Goal: Use online tool/utility: Use online tool/utility

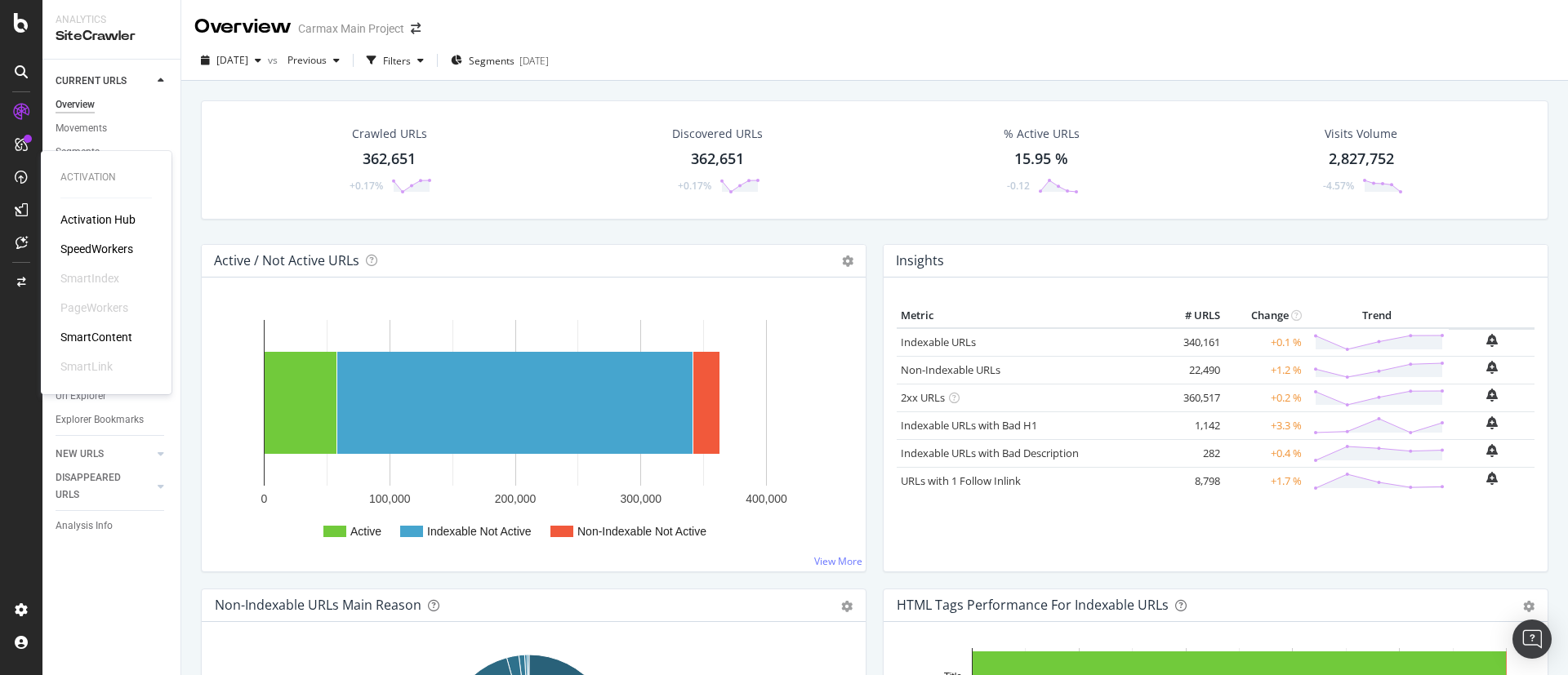
click at [71, 243] on div "SpeedWorkers" at bounding box center [97, 249] width 73 height 16
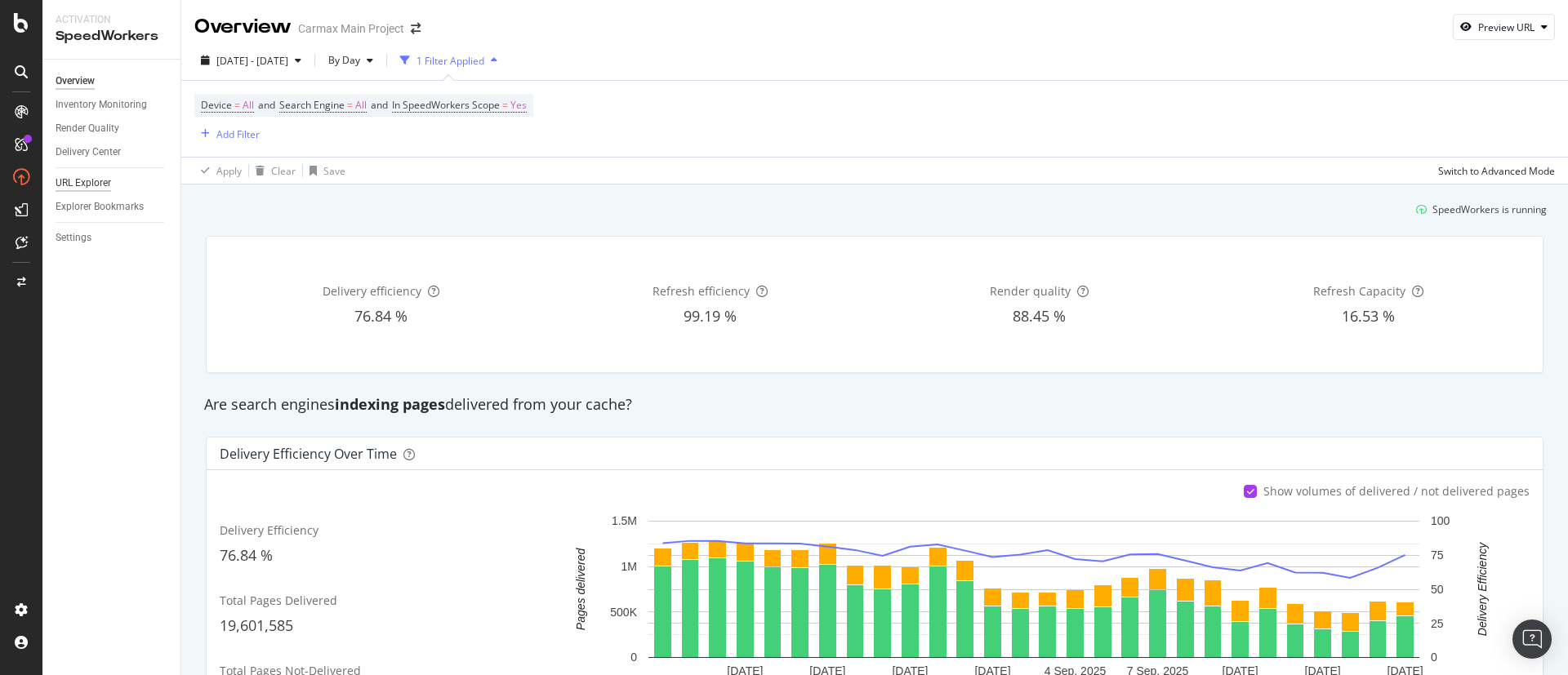
click at [96, 180] on div "URL Explorer" at bounding box center [84, 183] width 56 height 17
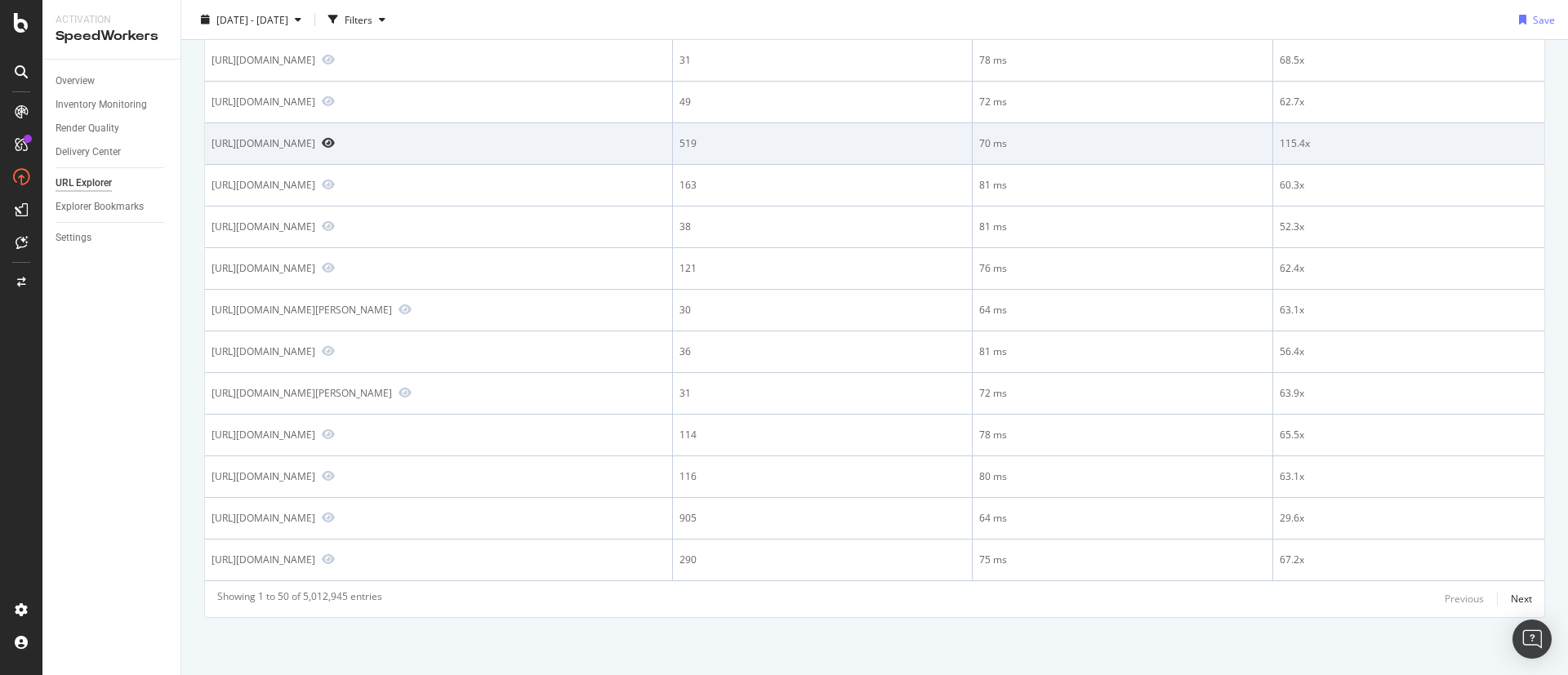
scroll to position [1771, 0]
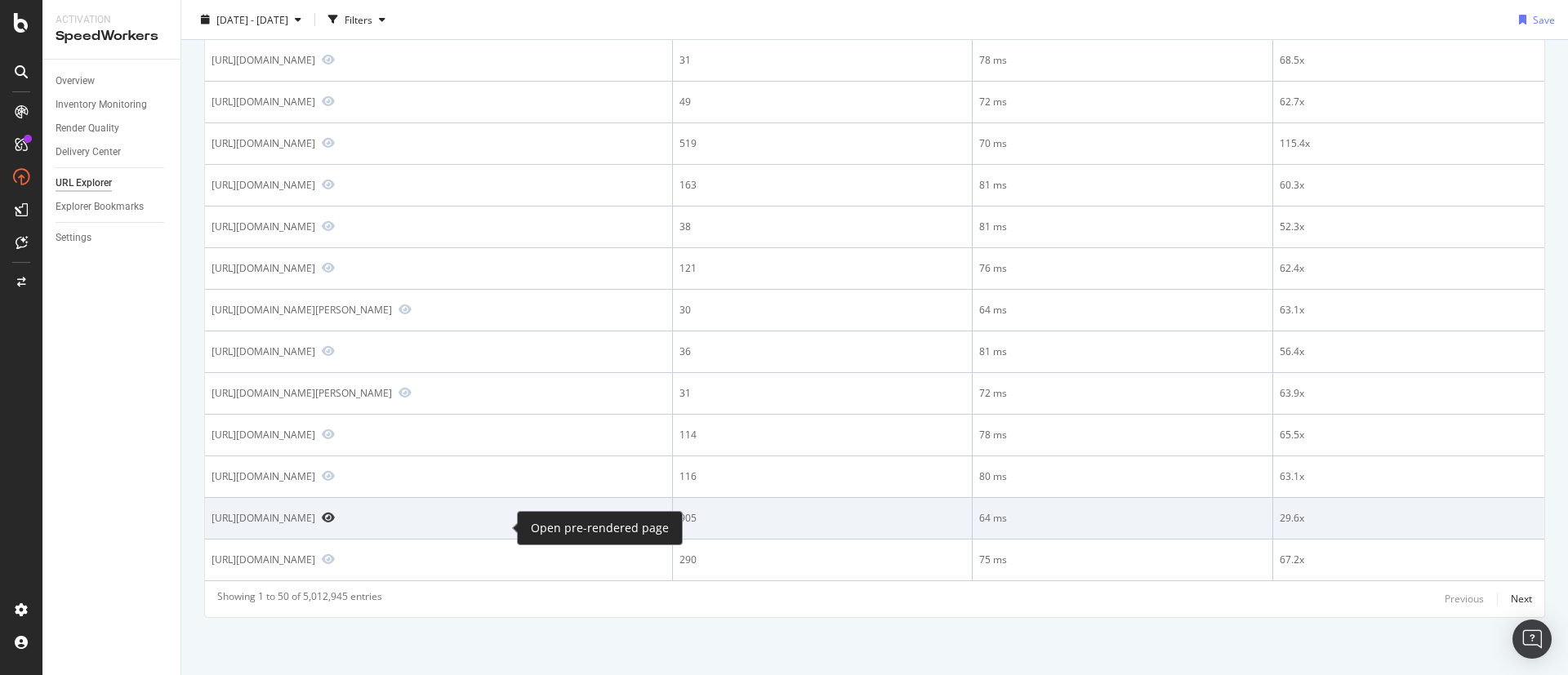
click at [335, 523] on icon "Preview https://www.carmax.com/articles/most-reliable-compact-cars" at bounding box center [329, 517] width 13 height 12
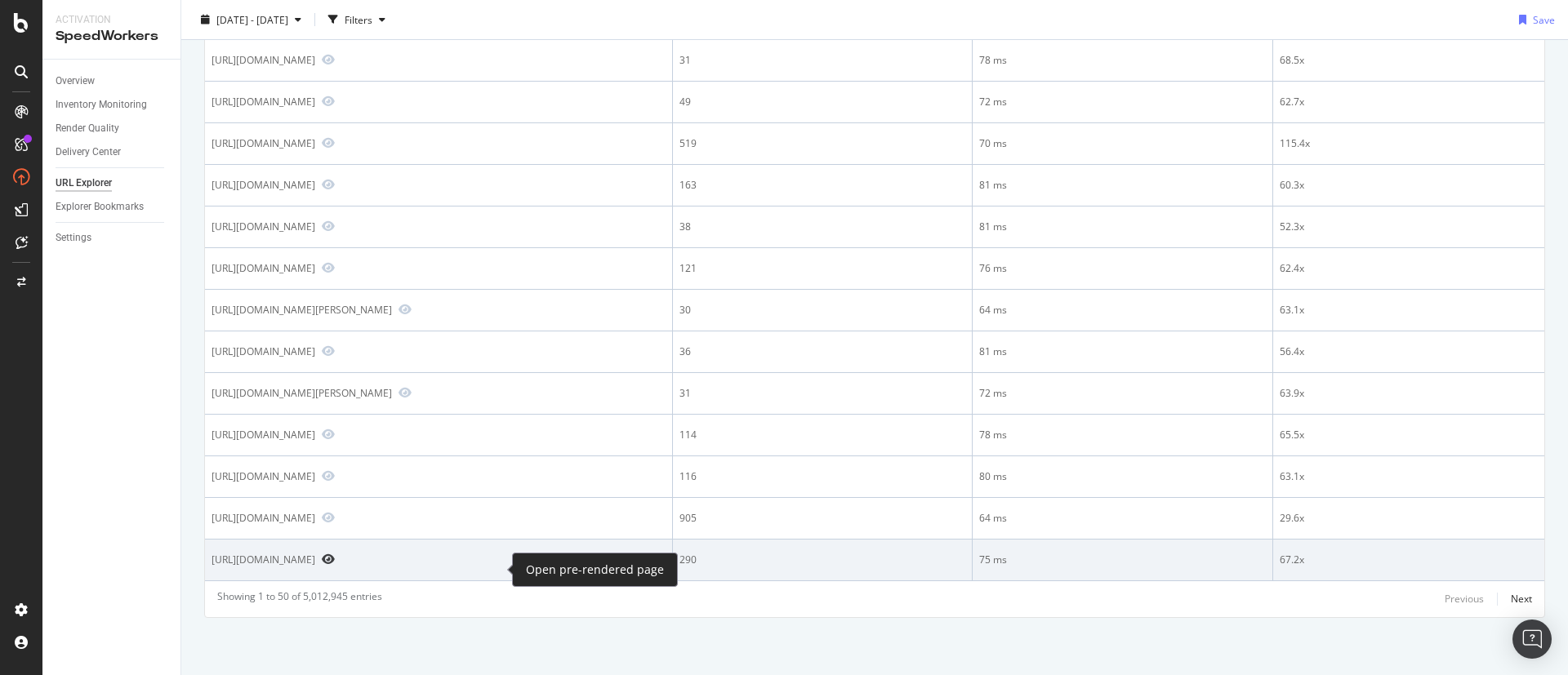
click at [335, 565] on icon "Preview https://www.carmax.com/cars/electric/hybrid/plug-in-hybrid" at bounding box center [329, 559] width 13 height 12
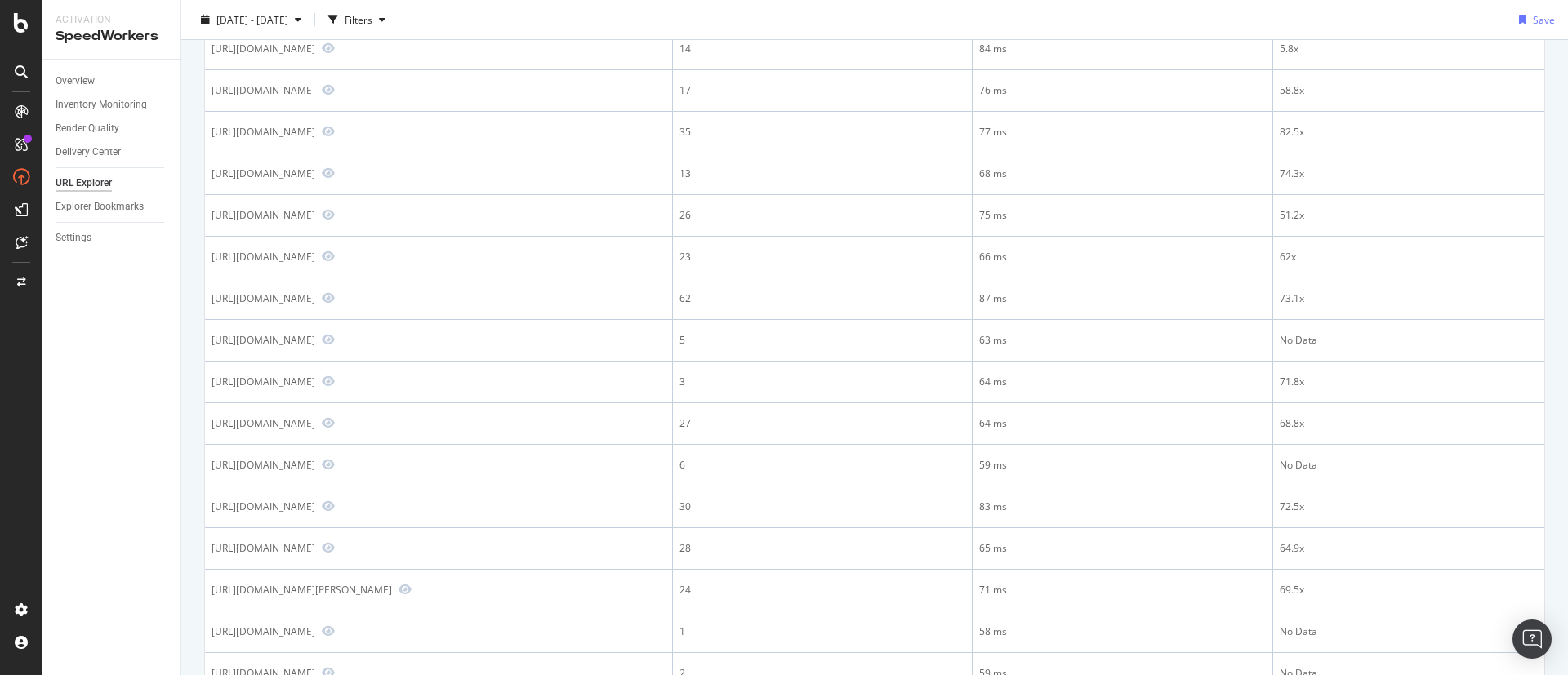
scroll to position [0, 0]
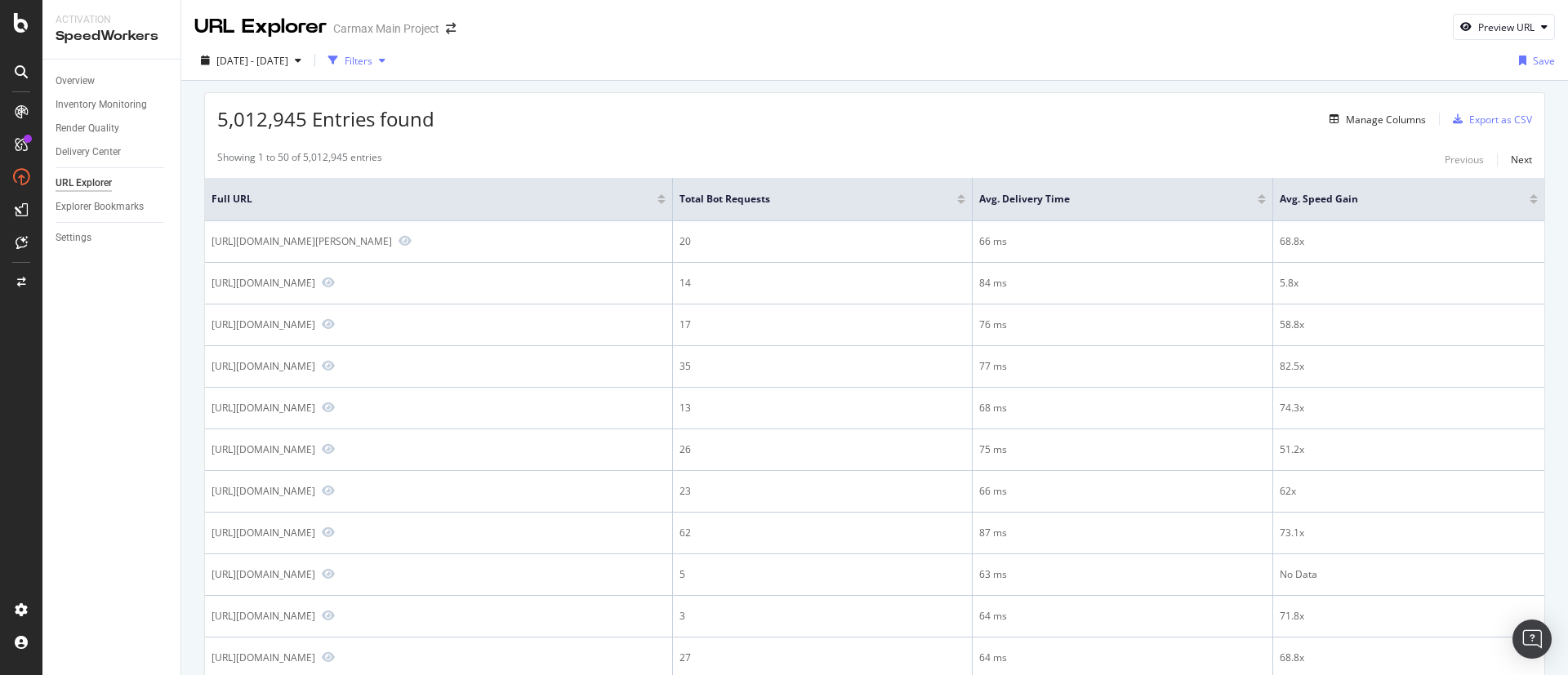
click at [373, 57] on div "Filters" at bounding box center [358, 60] width 28 height 14
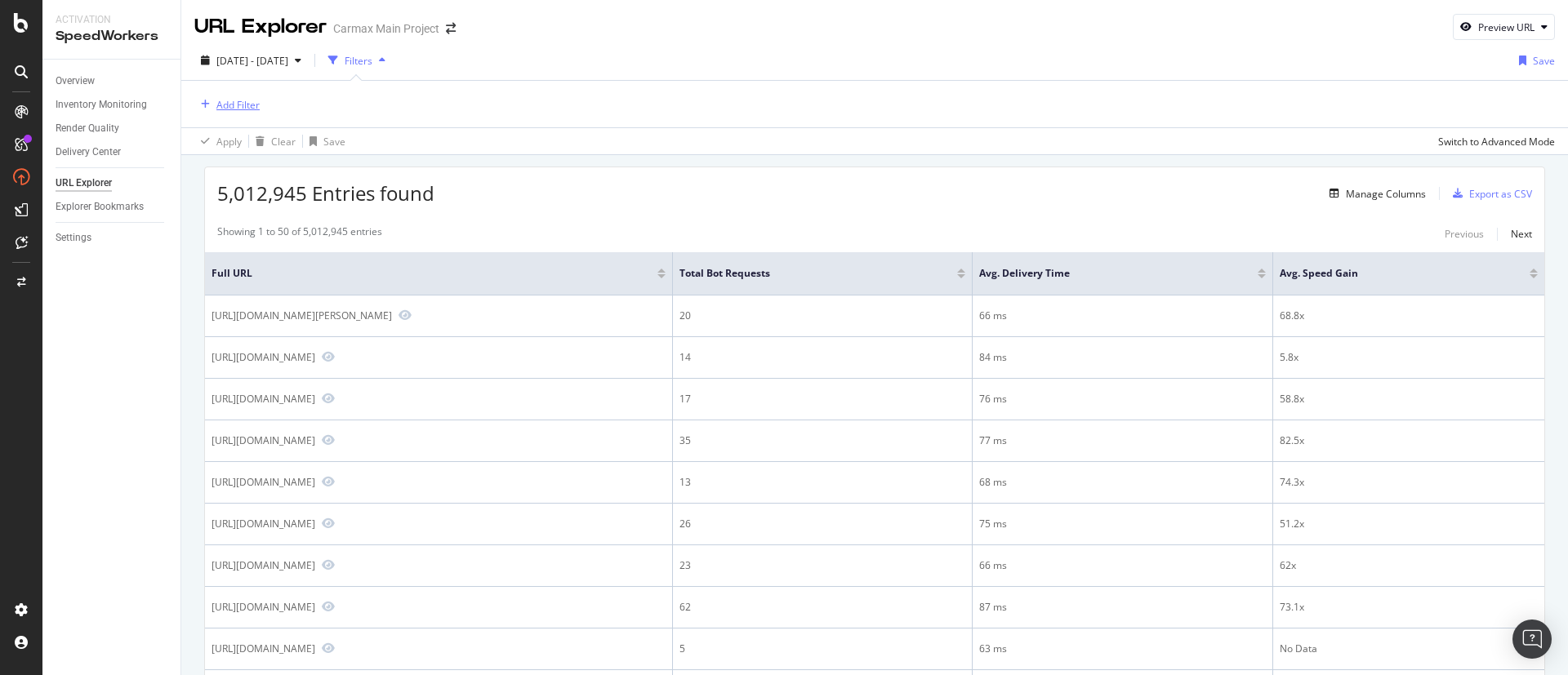
click at [237, 103] on div "Add Filter" at bounding box center [238, 105] width 43 height 14
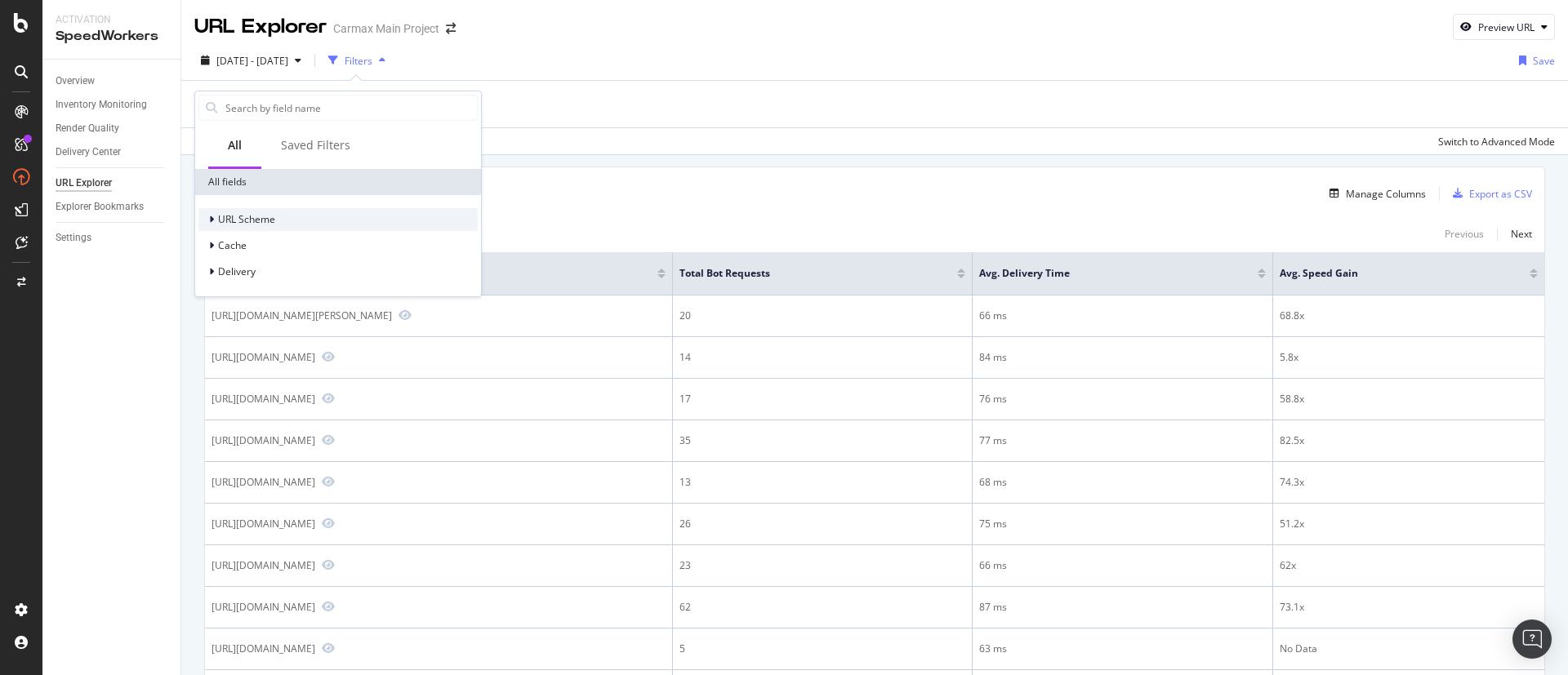
click at [221, 221] on span "URL Scheme" at bounding box center [246, 218] width 57 height 14
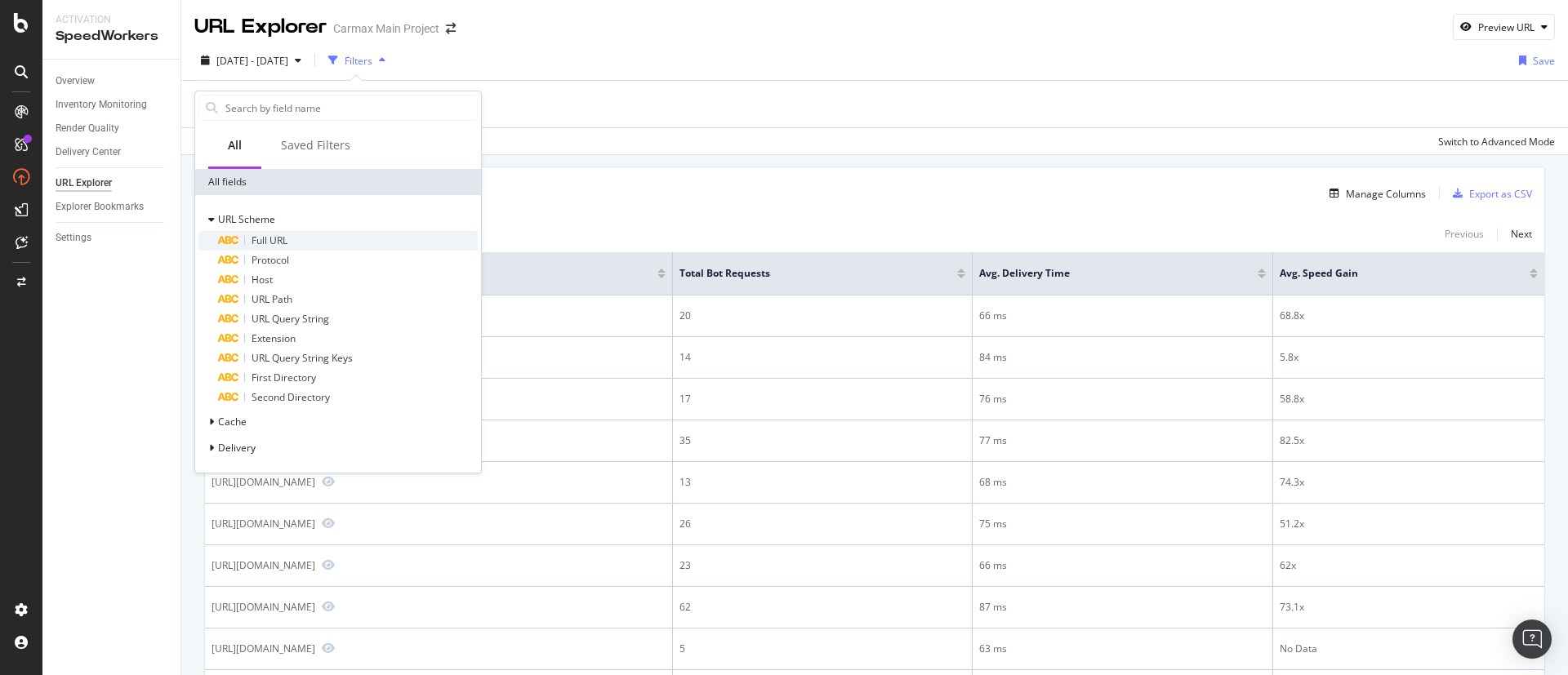
click at [264, 236] on span "Full URL" at bounding box center [270, 240] width 36 height 14
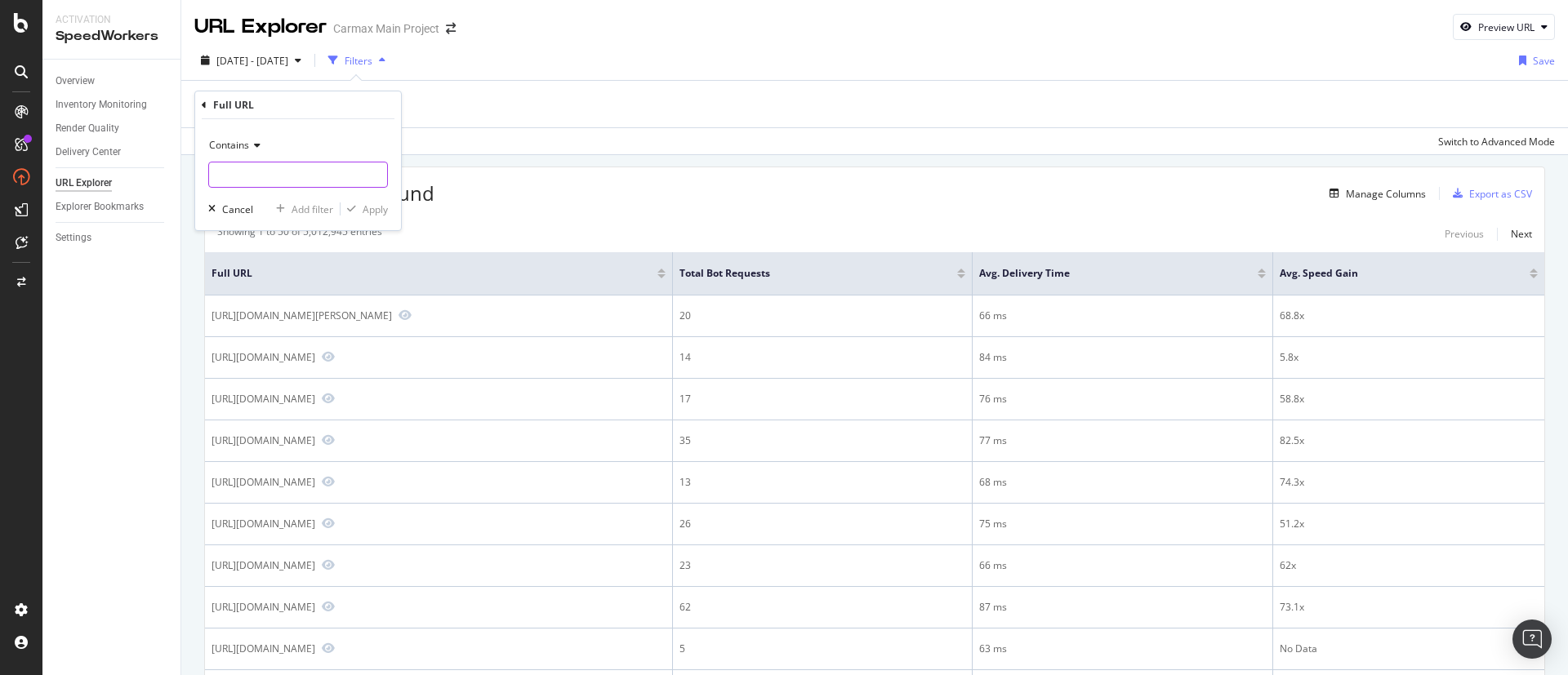
click at [258, 181] on input "text" at bounding box center [298, 174] width 178 height 26
type input "/cars/honda/civic"
click at [363, 210] on div "Apply" at bounding box center [376, 208] width 25 height 14
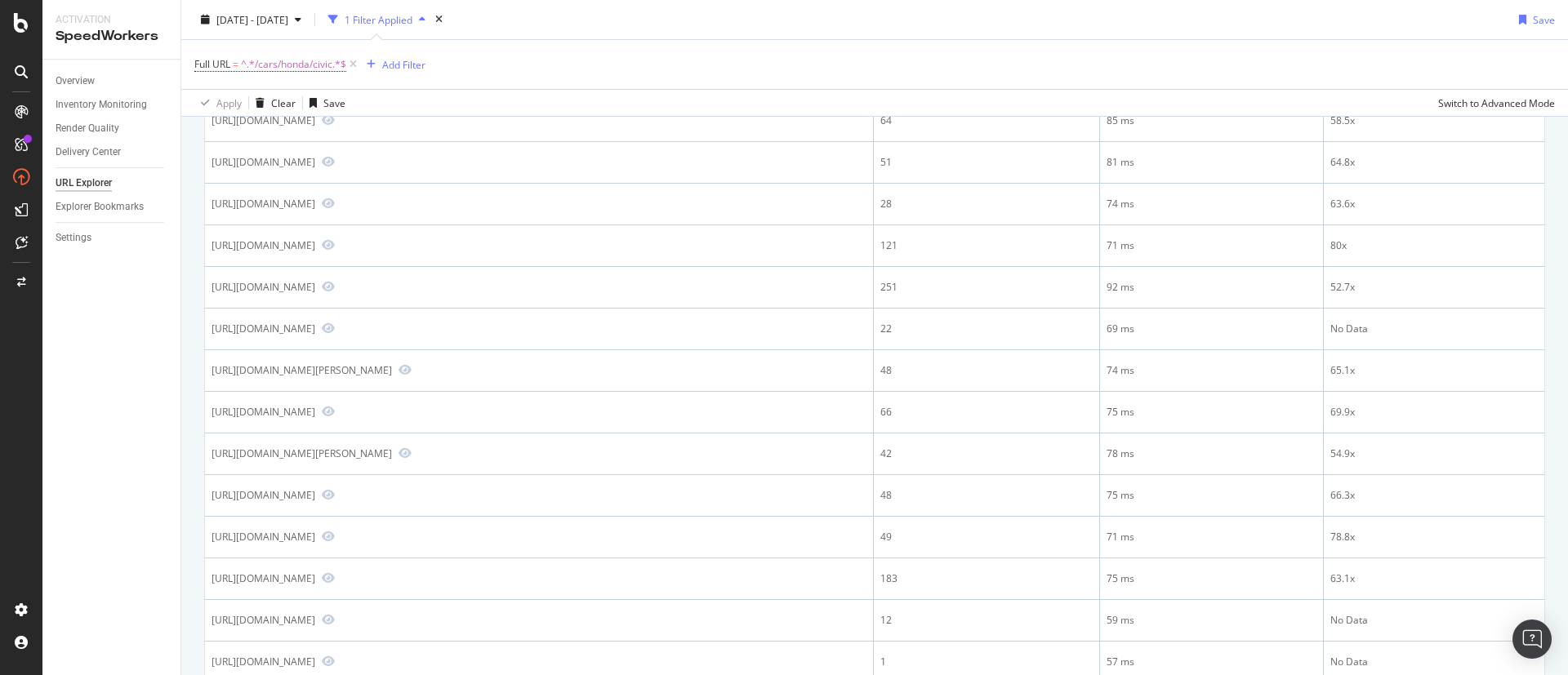
scroll to position [663, 0]
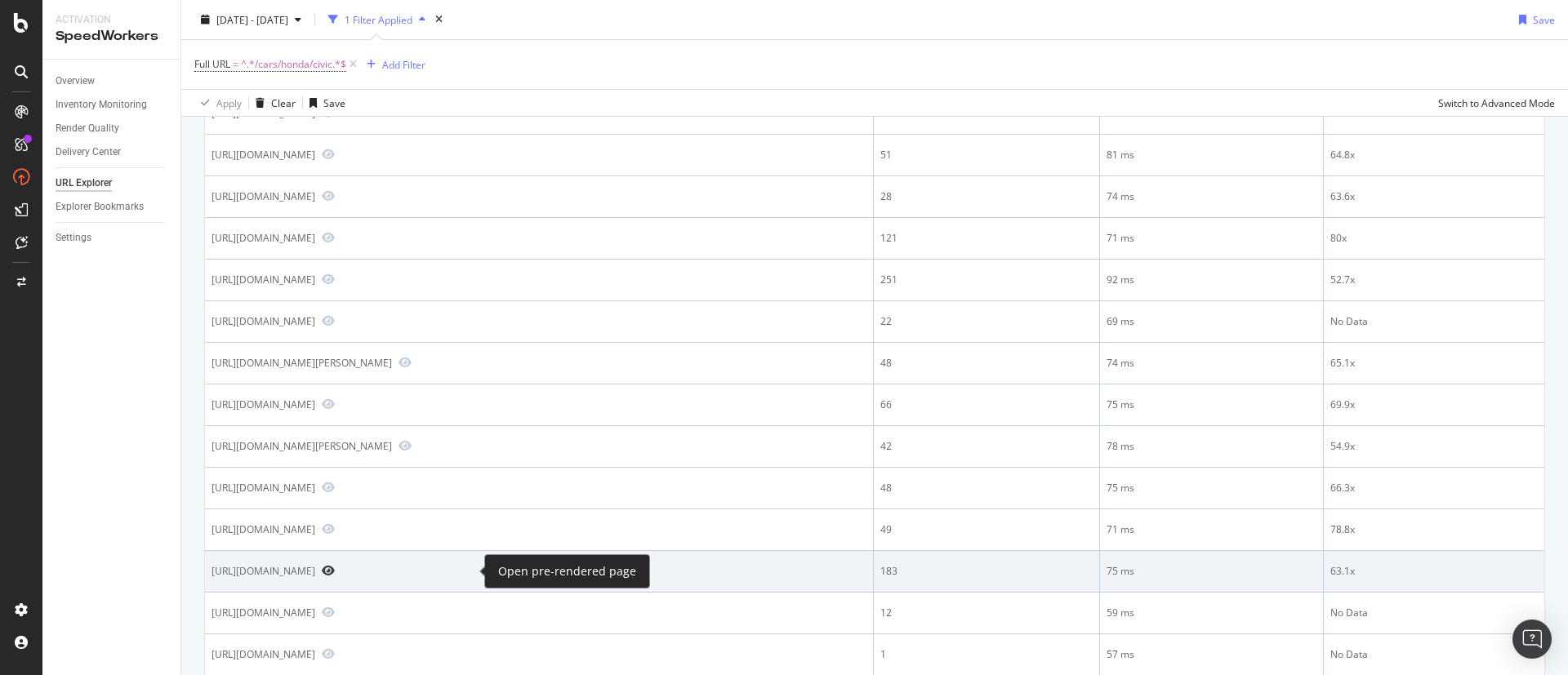
click at [335, 575] on icon "Preview https://www.carmax.com/cars/honda/civic/sport/2019" at bounding box center [329, 570] width 13 height 12
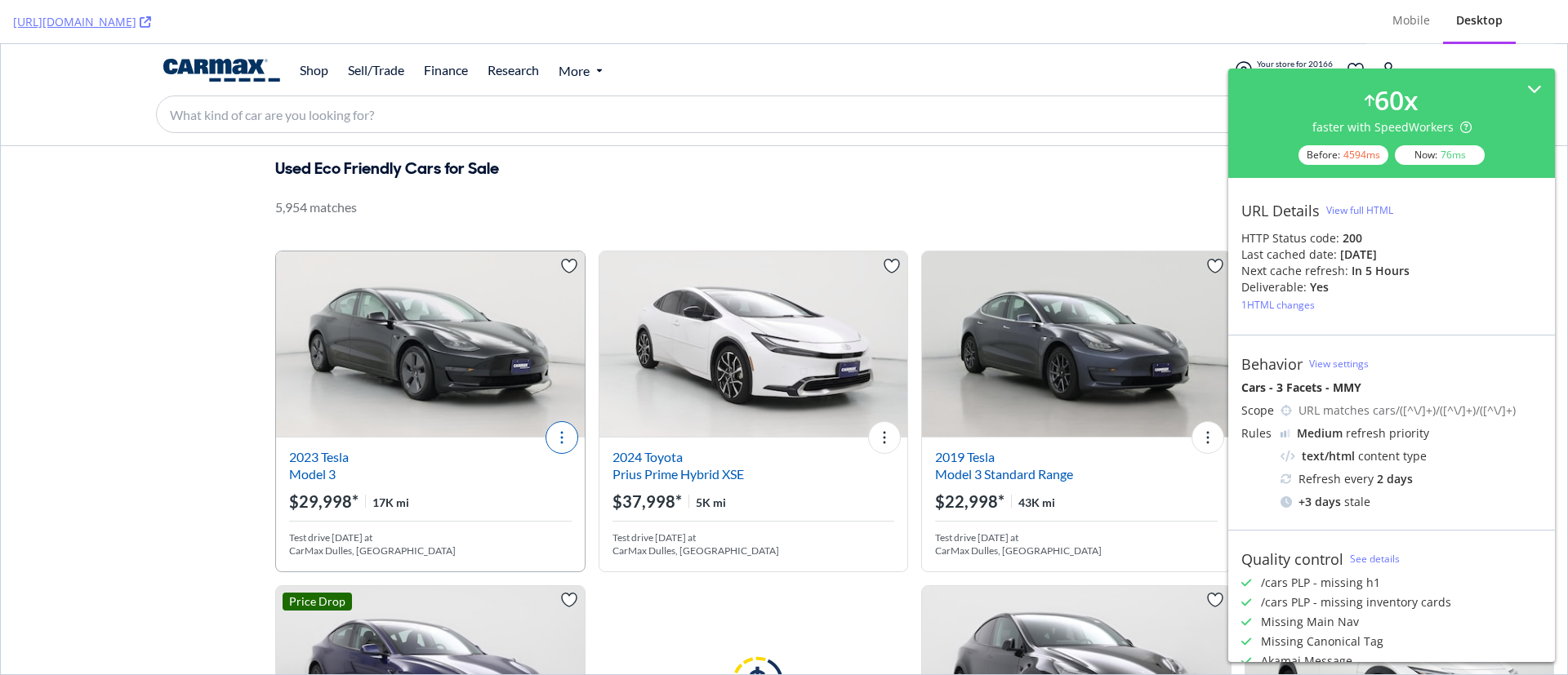
click at [561, 436] on button "More Actions" at bounding box center [561, 438] width 32 height 32
click at [553, 441] on button "More Actions" at bounding box center [561, 438] width 32 height 32
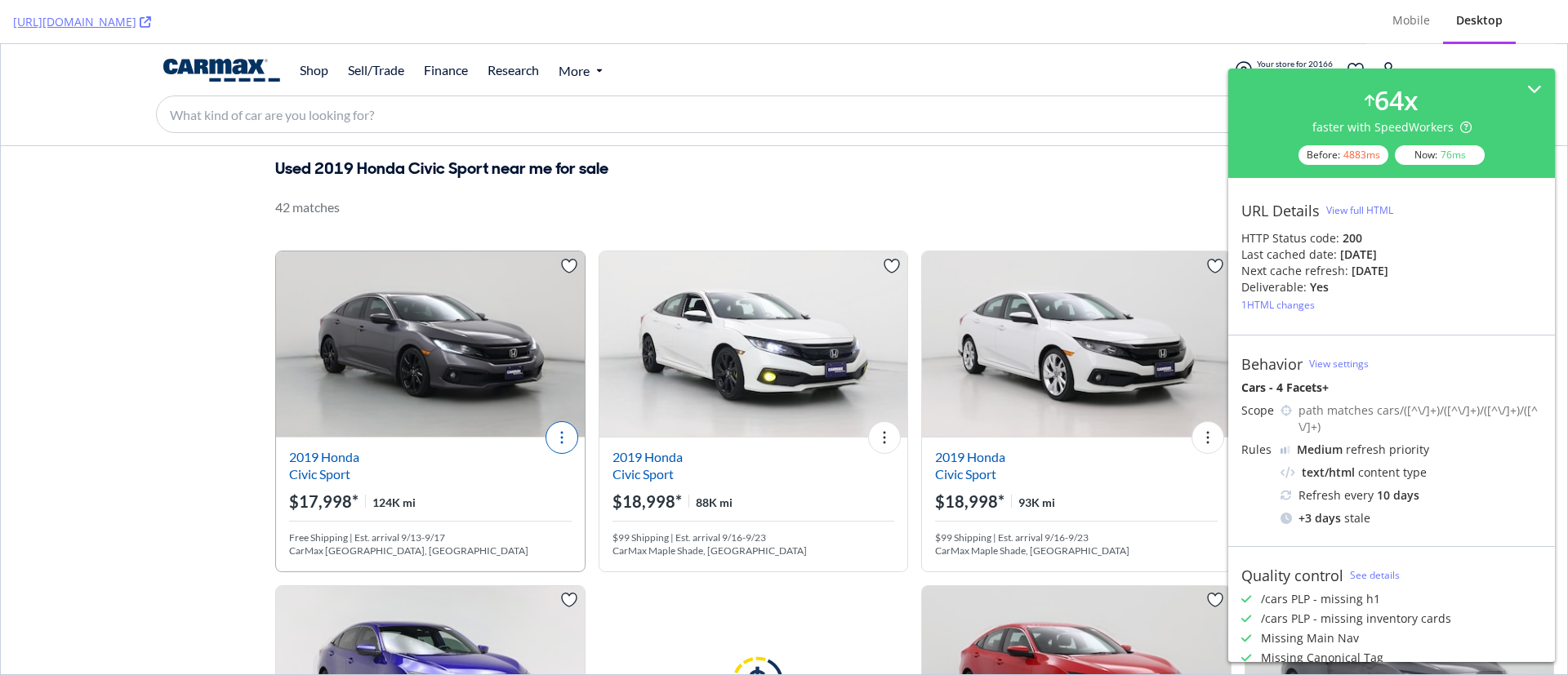
click at [562, 430] on button "More Actions" at bounding box center [561, 438] width 32 height 32
click at [151, 19] on icon at bounding box center [145, 22] width 12 height 12
click at [1369, 210] on div "View full HTML" at bounding box center [1360, 209] width 67 height 14
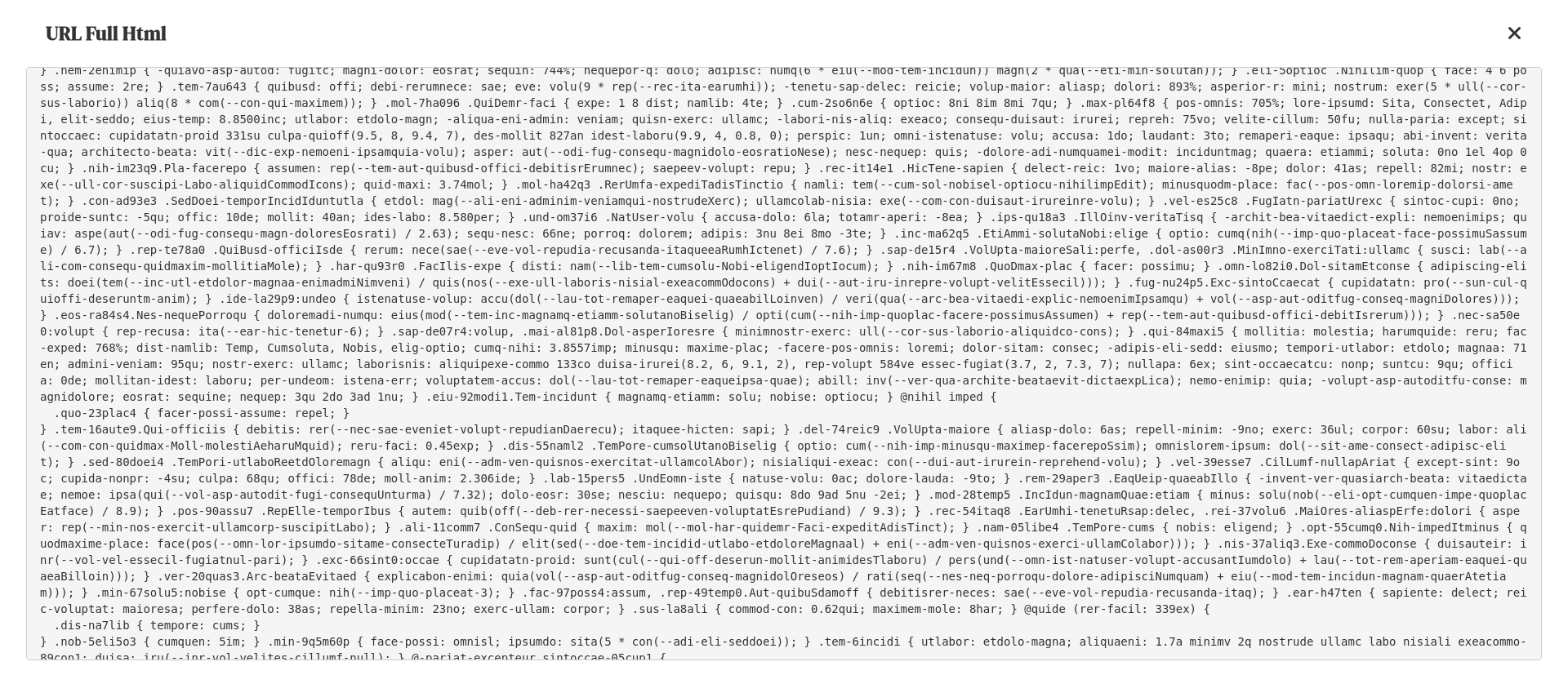
scroll to position [3616, 0]
